Goal: Understand process/instructions

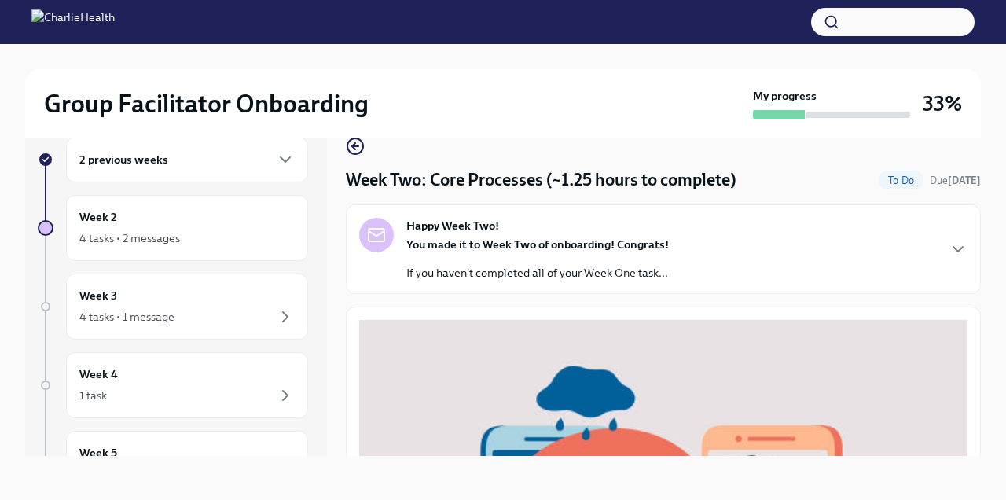
scroll to position [637, 0]
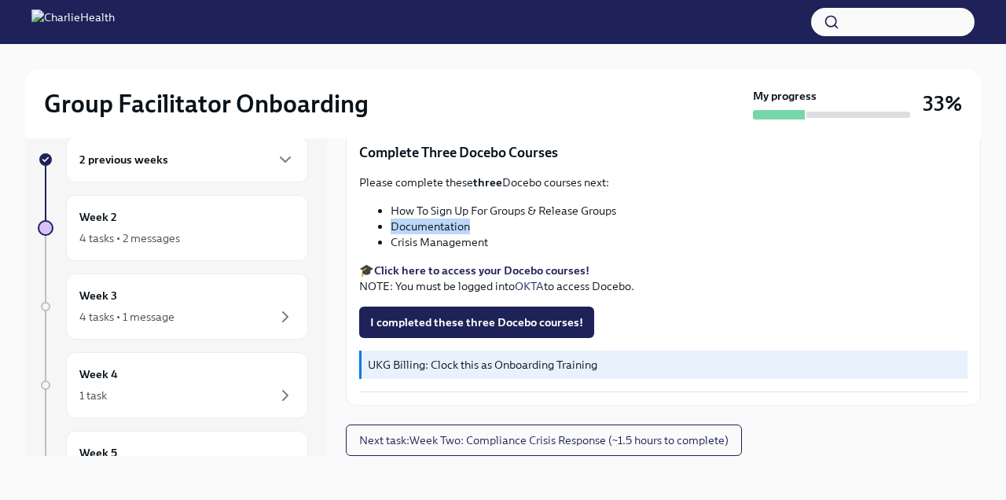
click at [542, 258] on div "Please complete these three Docebo courses next: How To Sign Up For Groups & Re…" at bounding box center [663, 234] width 608 height 119
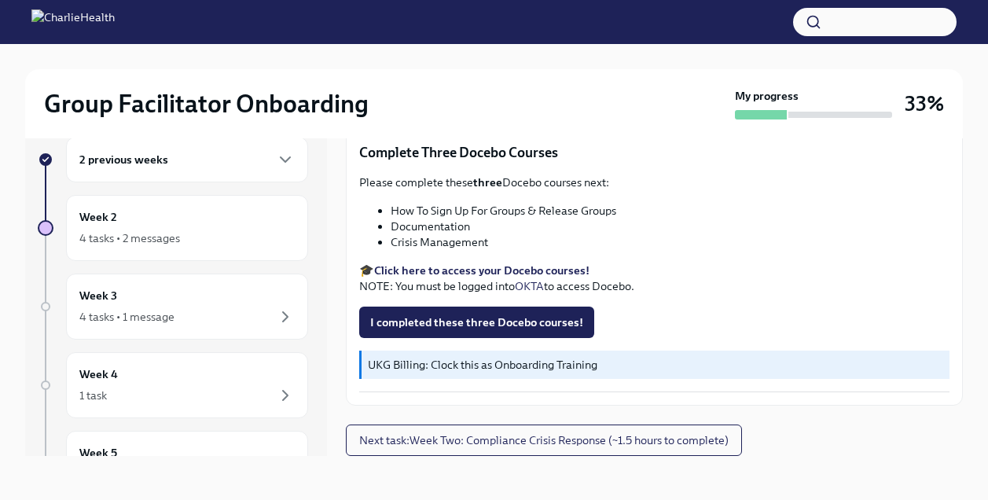
scroll to position [624, 0]
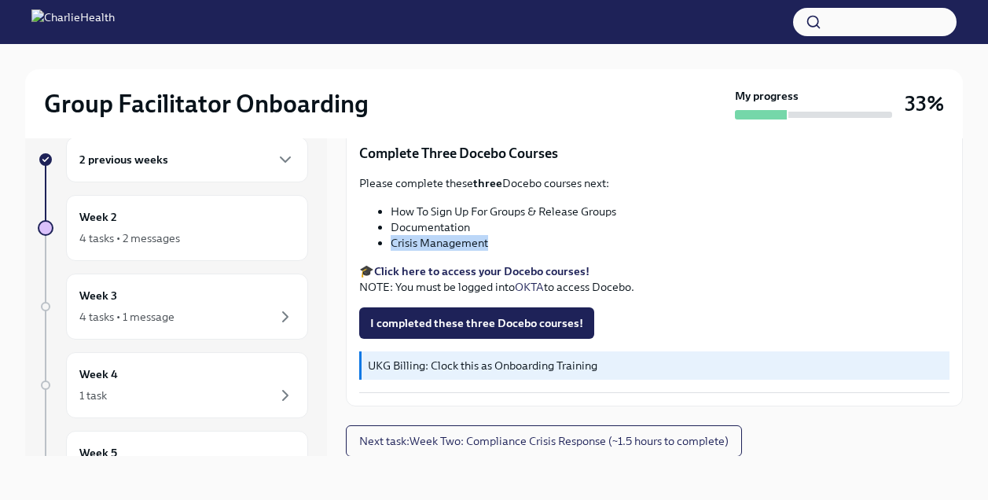
drag, startPoint x: 489, startPoint y: 237, endPoint x: 390, endPoint y: 239, distance: 99.1
click at [390, 239] on ul "How To Sign Up For Groups & Release Groups Documentation Crisis Management" at bounding box center [654, 227] width 590 height 47
copy li "Crisis Management"
click at [513, 324] on span "I completed these three Docebo courses!" at bounding box center [476, 323] width 213 height 16
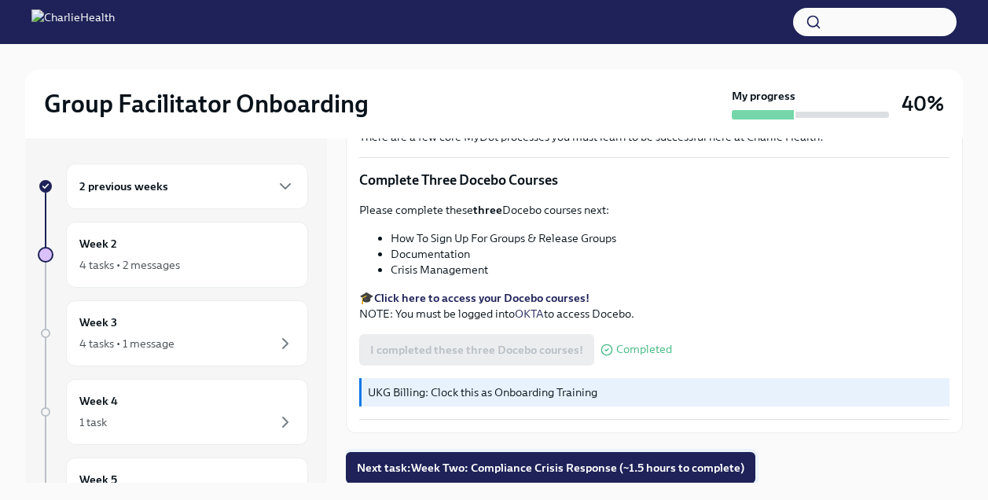
click at [587, 472] on span "Next task : Week Two: Compliance Crisis Response (~1.5 hours to complete)" at bounding box center [551, 468] width 388 height 16
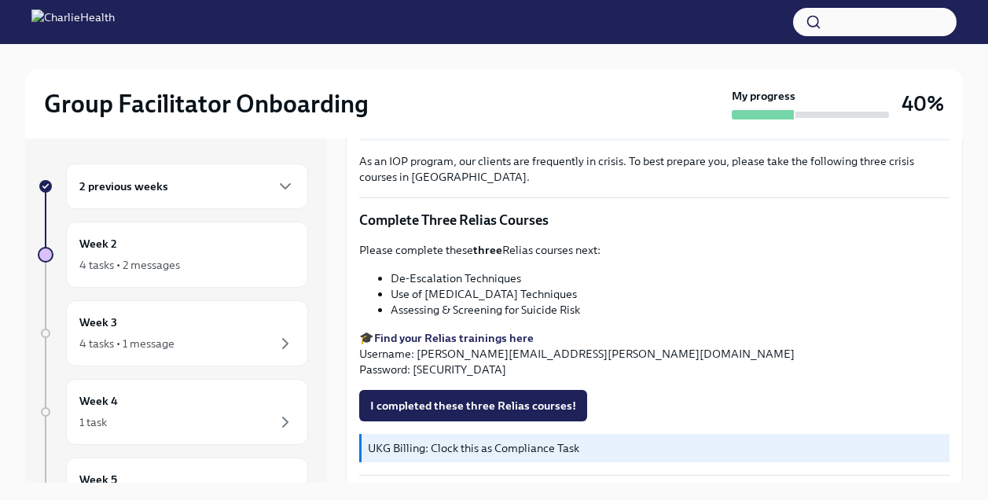
scroll to position [566, 0]
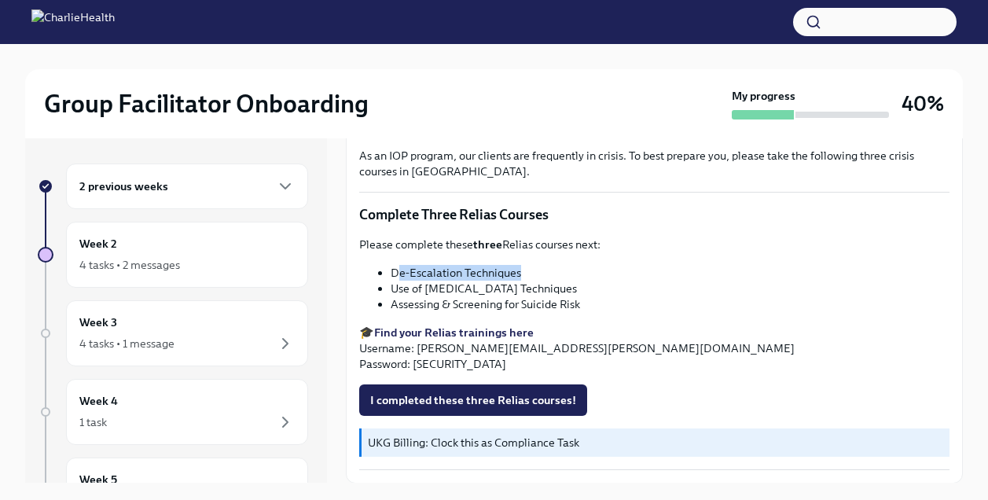
drag, startPoint x: 521, startPoint y: 271, endPoint x: 395, endPoint y: 270, distance: 126.6
click at [395, 270] on li "De-Escalation Techniques" at bounding box center [670, 273] width 559 height 16
click at [530, 267] on li "De-Escalation Techniques" at bounding box center [670, 273] width 559 height 16
drag, startPoint x: 525, startPoint y: 272, endPoint x: 392, endPoint y: 272, distance: 132.9
click at [392, 272] on li "De-Escalation Techniques" at bounding box center [670, 273] width 559 height 16
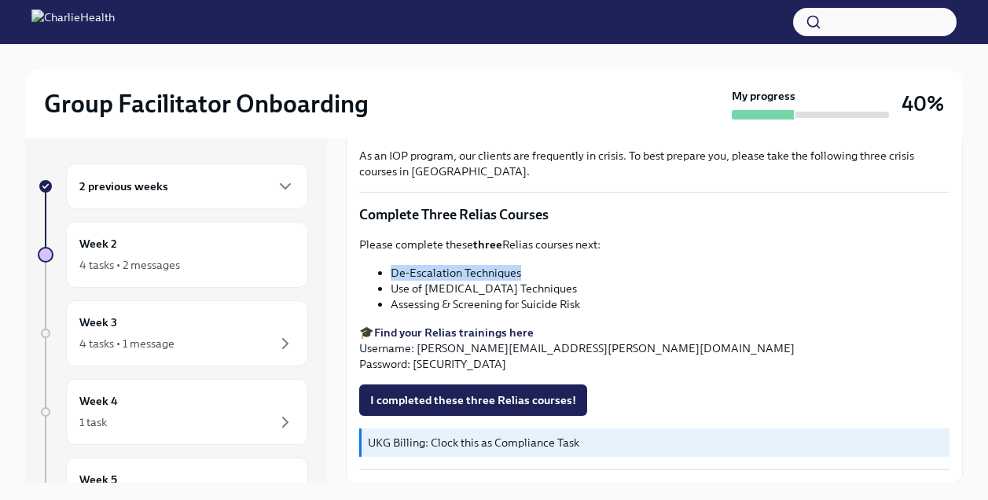
copy li "De-Escalation Techniques"
drag, startPoint x: 586, startPoint y: 285, endPoint x: 392, endPoint y: 288, distance: 195.0
click at [392, 288] on li "Use of [MEDICAL_DATA] Techniques" at bounding box center [670, 289] width 559 height 16
copy li "Use of [MEDICAL_DATA] Techniques"
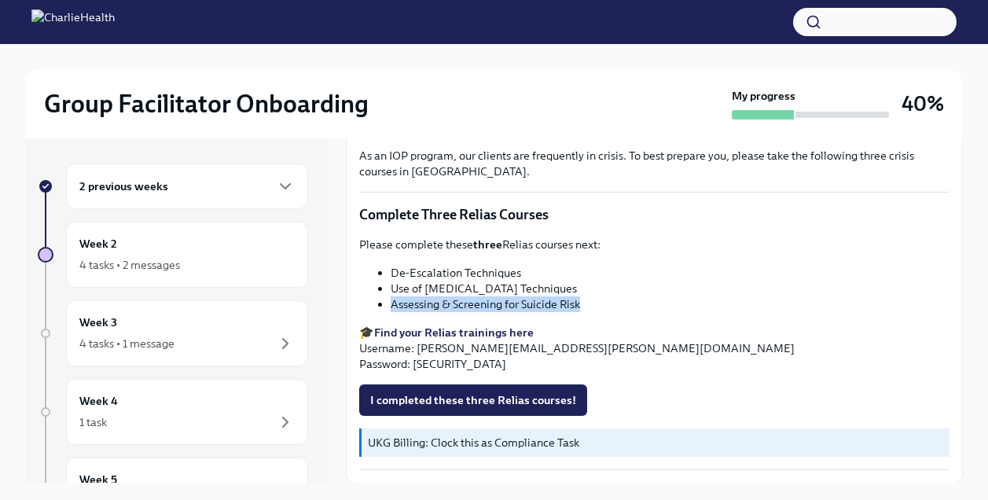
drag, startPoint x: 585, startPoint y: 304, endPoint x: 388, endPoint y: 298, distance: 196.6
click at [388, 298] on ul "De-Escalation Techniques Use of [MEDICAL_DATA] Techniques Assessing & Screening…" at bounding box center [654, 288] width 590 height 47
copy li "Assessing & Screening for Suicide Risk"
